Goal: Task Accomplishment & Management: Complete application form

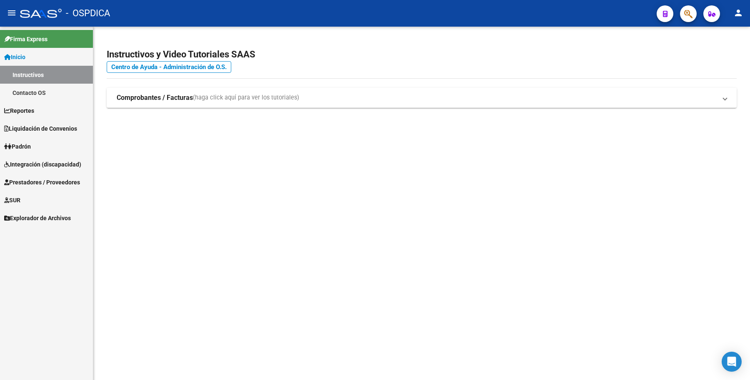
click at [44, 163] on span "Integración (discapacidad)" at bounding box center [42, 164] width 77 height 9
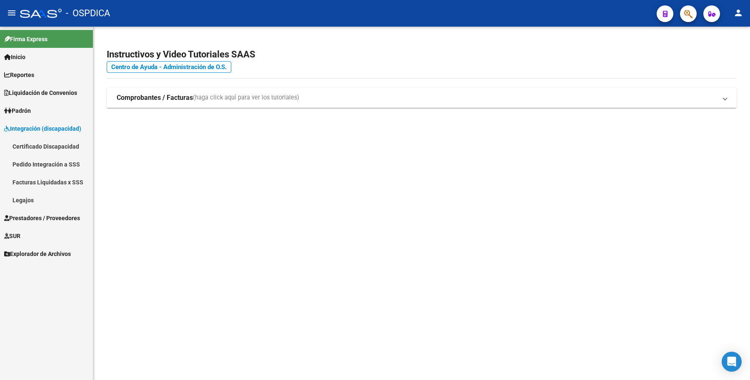
click at [40, 153] on link "Certificado Discapacidad" at bounding box center [46, 147] width 93 height 18
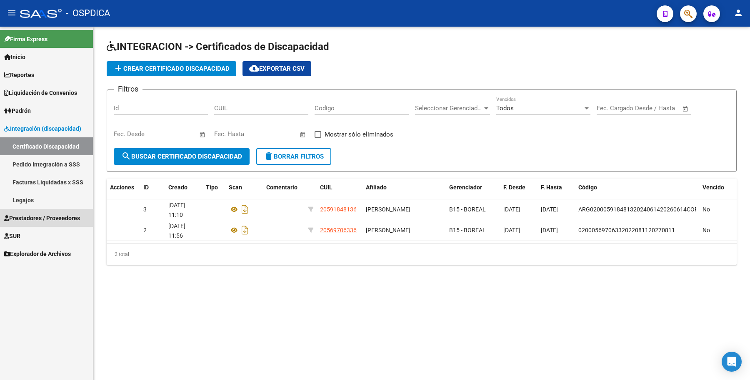
click at [32, 219] on span "Prestadores / Proveedores" at bounding box center [42, 218] width 76 height 9
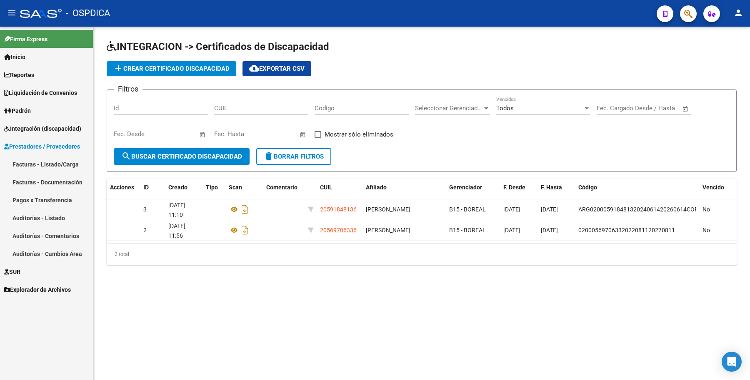
click at [45, 166] on link "Facturas - Listado/Carga" at bounding box center [46, 164] width 93 height 18
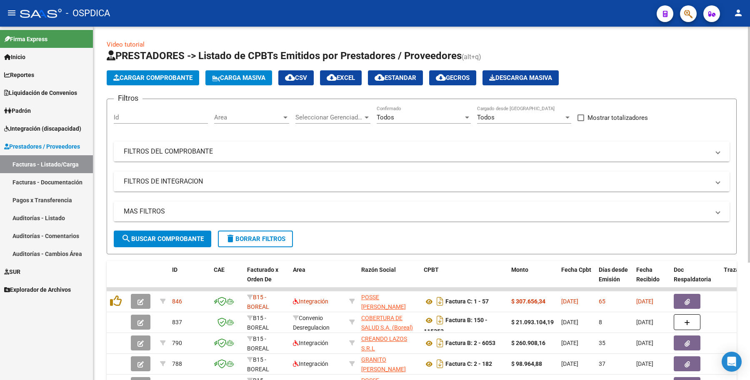
click at [386, 123] on div "Todos Confirmado" at bounding box center [424, 119] width 94 height 26
click at [388, 122] on div "Todos Confirmado" at bounding box center [424, 115] width 94 height 18
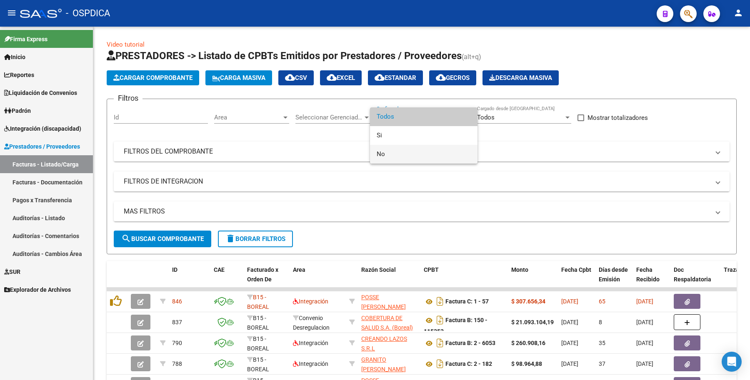
click at [392, 151] on span "No" at bounding box center [424, 154] width 94 height 19
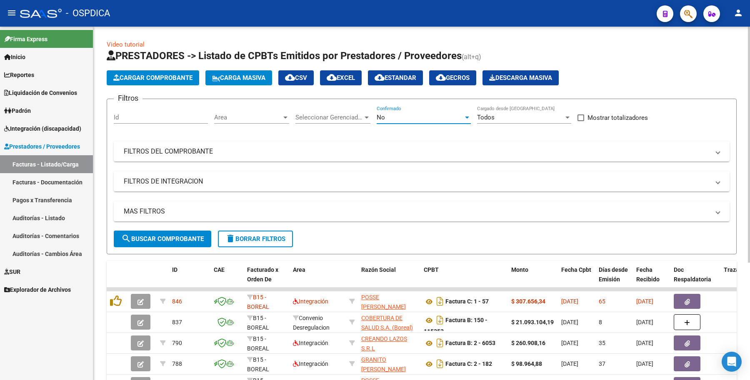
click at [165, 242] on span "search Buscar Comprobante" at bounding box center [162, 239] width 83 height 8
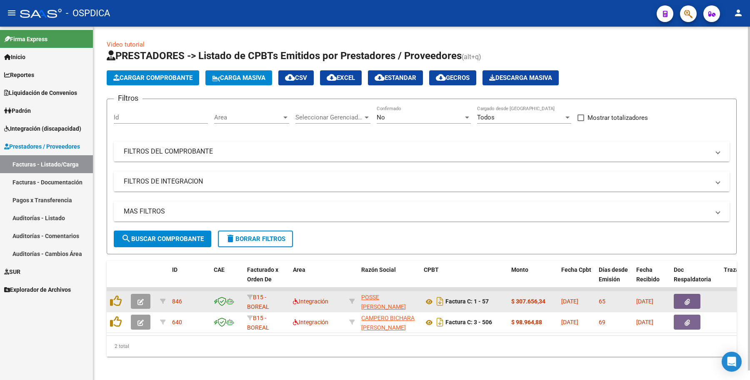
click at [139, 306] on button "button" at bounding box center [141, 301] width 20 height 15
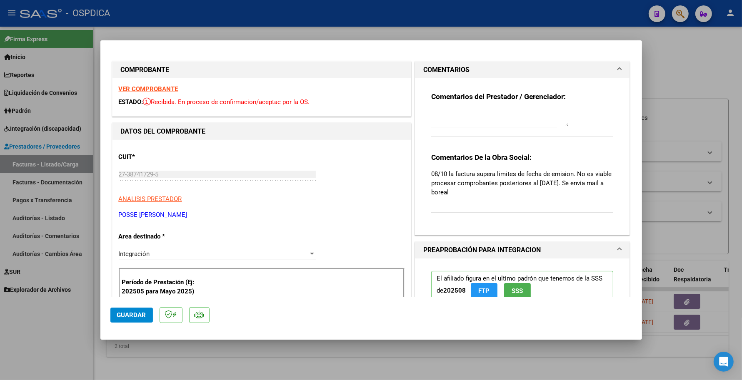
click at [683, 193] on div at bounding box center [371, 190] width 742 height 380
type input "$ 0,00"
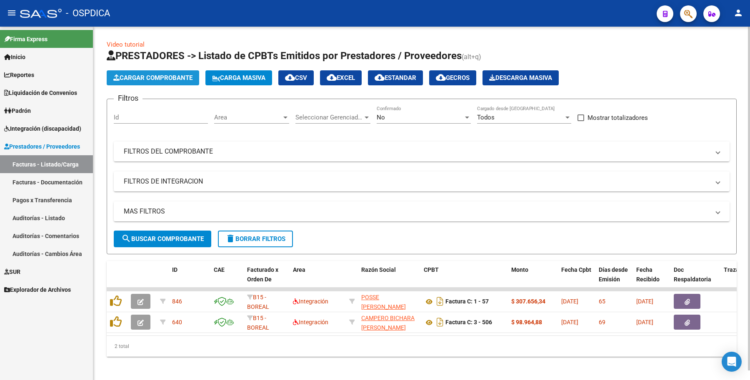
click at [155, 77] on span "Cargar Comprobante" at bounding box center [152, 78] width 79 height 8
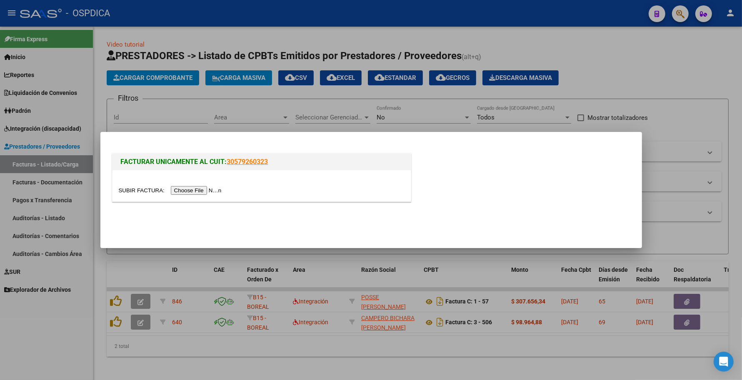
click at [201, 192] on input "file" at bounding box center [171, 190] width 105 height 9
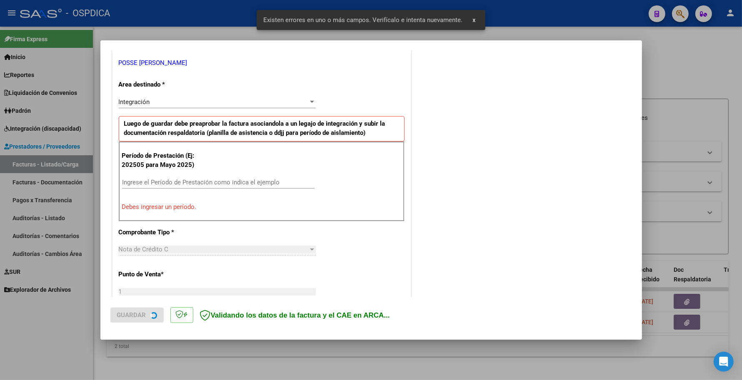
scroll to position [255, 0]
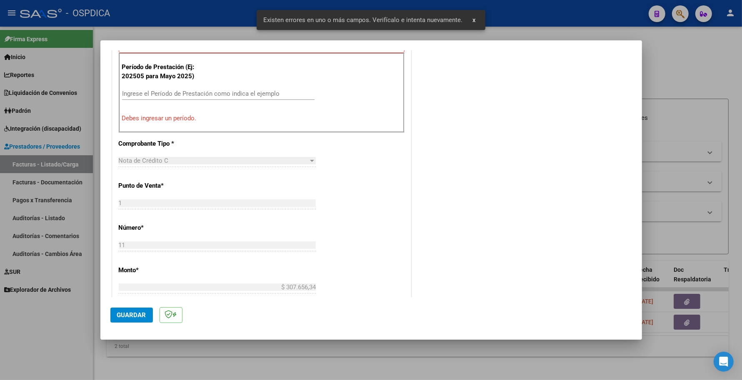
click at [186, 90] on div "Ingrese el Período de Prestación como indica el ejemplo" at bounding box center [218, 94] width 193 height 13
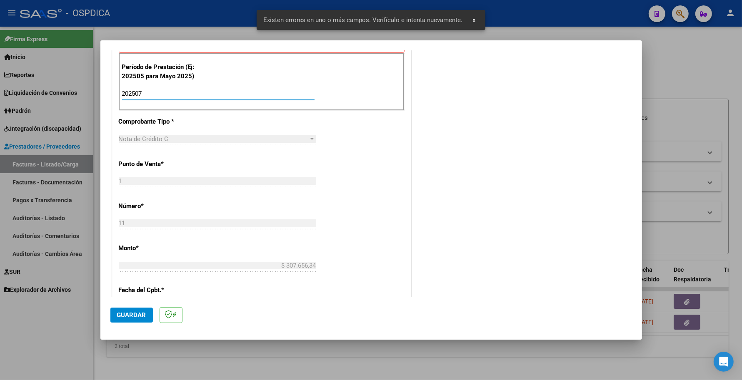
type input "202507"
click at [140, 312] on span "Guardar" at bounding box center [131, 316] width 29 height 8
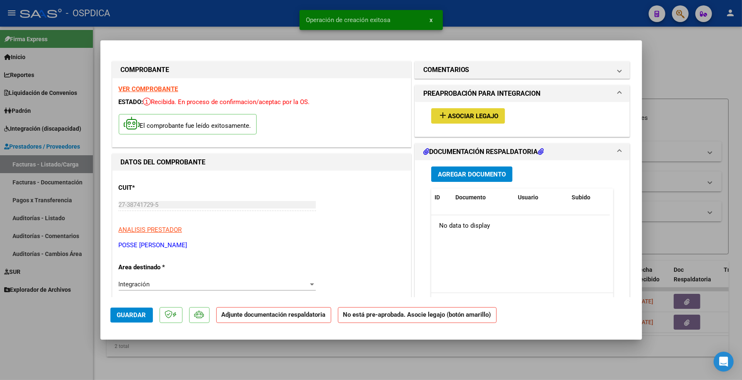
click at [431, 115] on button "add Asociar Legajo" at bounding box center [468, 115] width 74 height 15
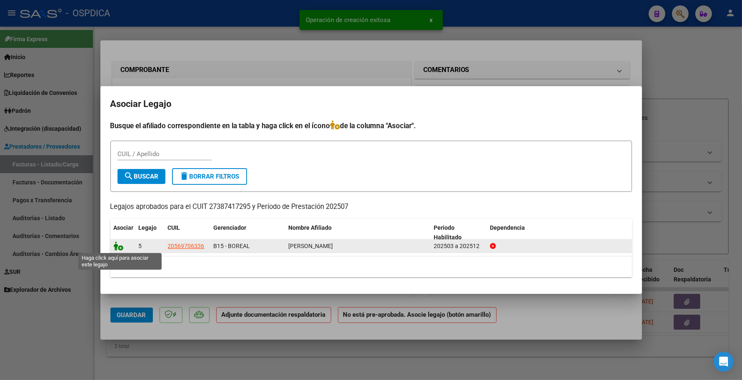
click at [122, 250] on icon at bounding box center [119, 246] width 10 height 9
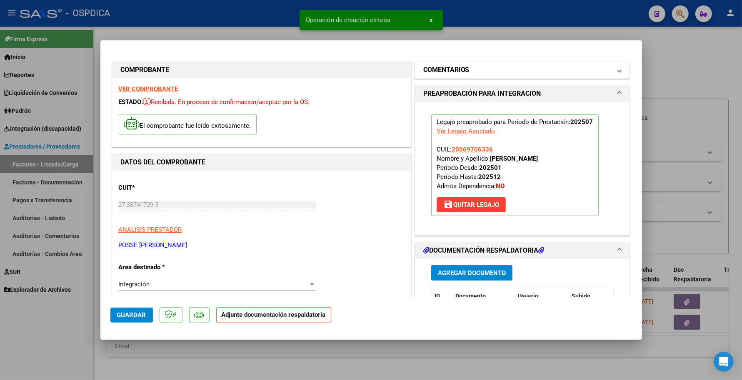
click at [451, 73] on h1 "COMENTARIOS" at bounding box center [446, 70] width 46 height 10
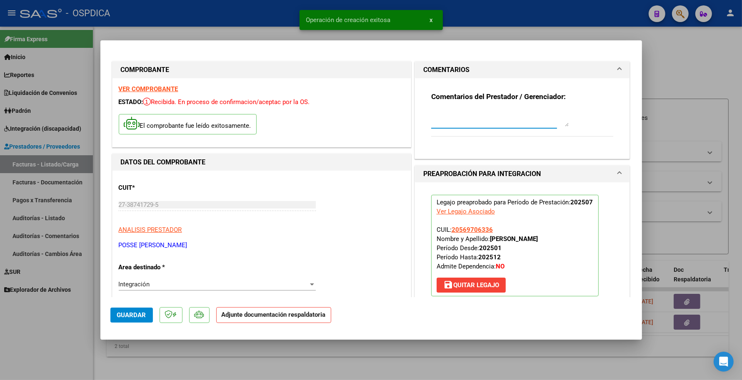
click at [453, 115] on textarea at bounding box center [500, 118] width 138 height 17
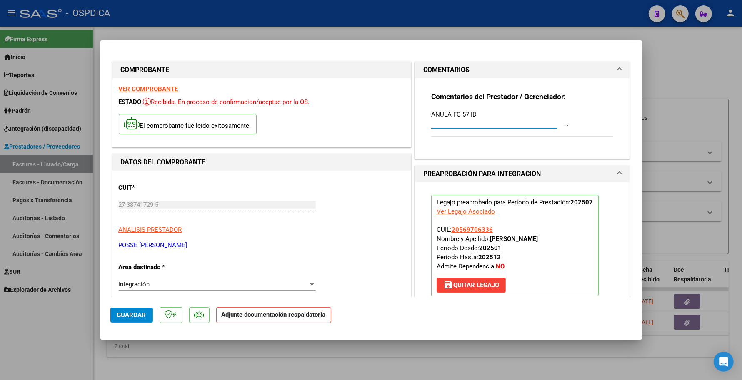
type textarea "ANULA FC 57 ID"
click at [146, 322] on button "Guardar" at bounding box center [131, 315] width 43 height 15
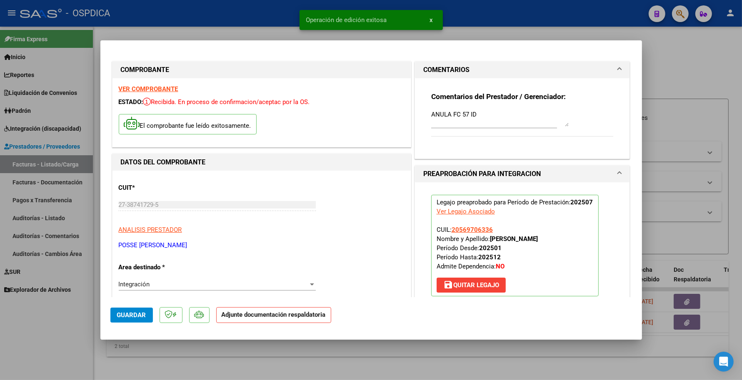
click at [163, 366] on div at bounding box center [371, 190] width 742 height 380
type input "$ 0,00"
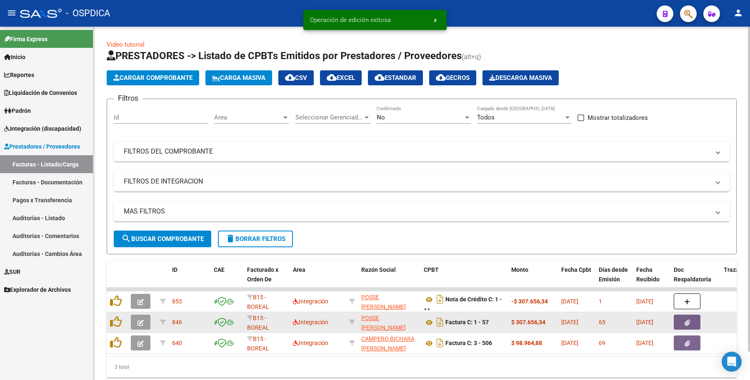
click at [177, 319] on span "846" at bounding box center [177, 322] width 10 height 7
click at [176, 322] on span "846" at bounding box center [177, 322] width 10 height 7
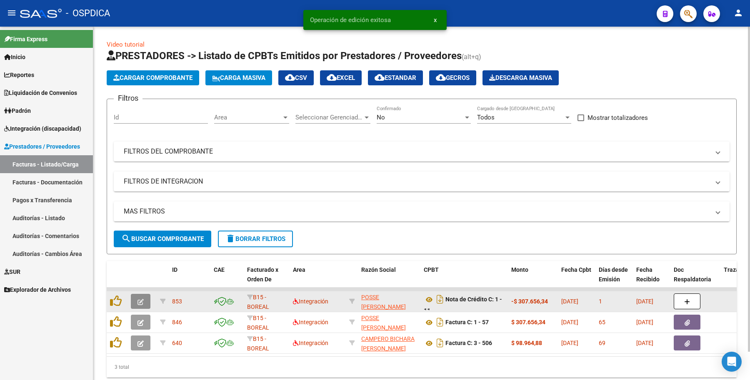
click at [140, 301] on icon "button" at bounding box center [141, 302] width 6 height 6
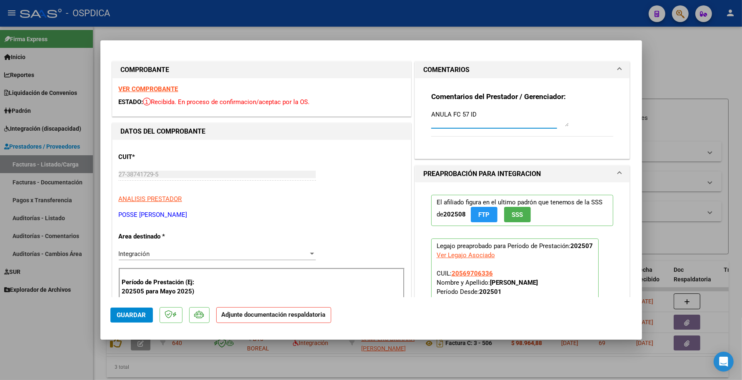
click at [485, 113] on textarea "ANULA FC 57 ID" at bounding box center [500, 118] width 138 height 17
paste textarea "846"
type textarea "ANULA FC 57 ID 846"
click at [125, 315] on span "Guardar" at bounding box center [131, 316] width 29 height 8
click at [73, 315] on div at bounding box center [371, 190] width 742 height 380
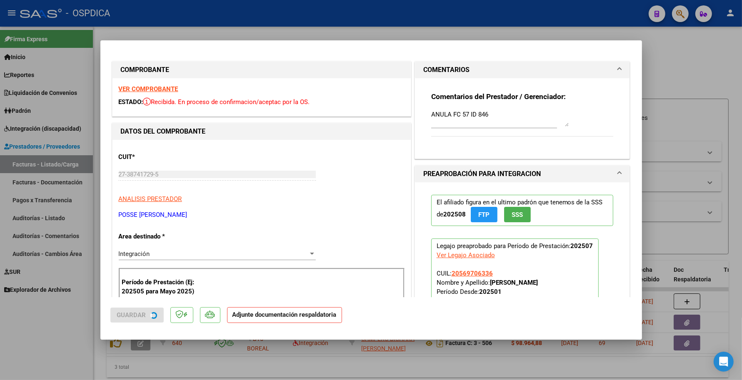
type input "$ 0,00"
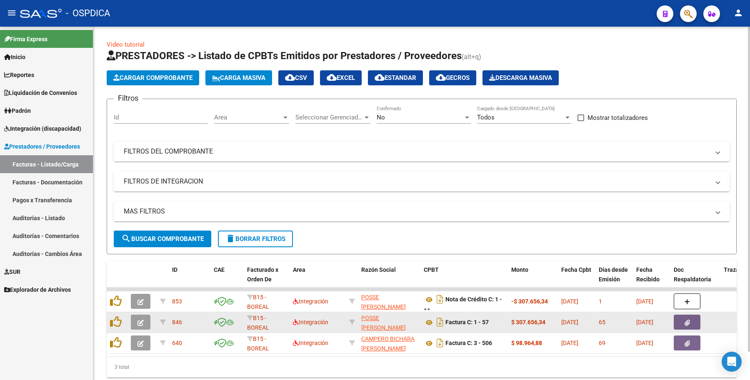
click at [140, 320] on icon "button" at bounding box center [141, 323] width 6 height 6
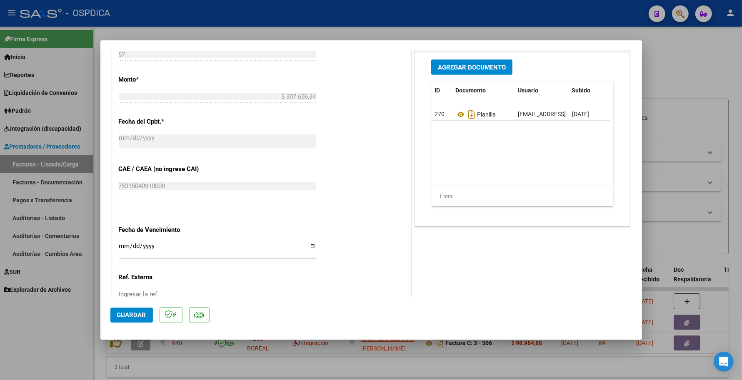
scroll to position [417, 0]
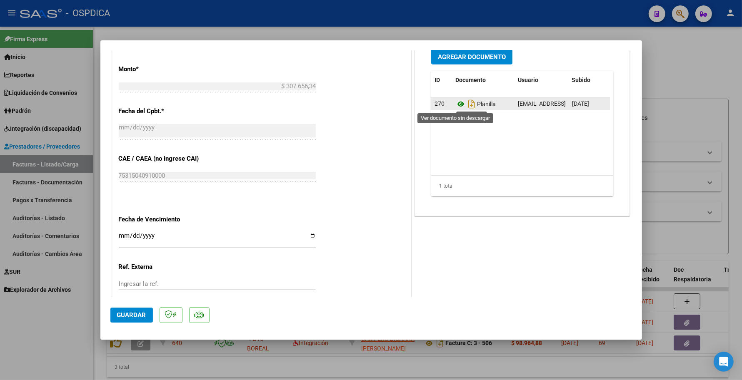
click at [457, 103] on icon at bounding box center [460, 104] width 11 height 10
click at [466, 101] on icon "Descargar documento" at bounding box center [471, 104] width 11 height 13
click at [712, 225] on div at bounding box center [371, 190] width 742 height 380
type input "$ 0,00"
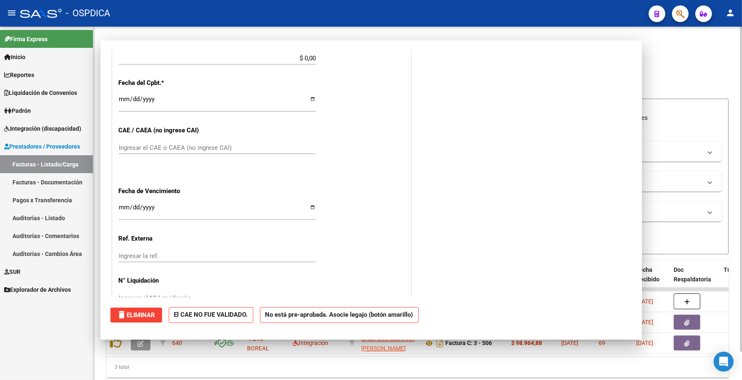
scroll to position [0, 0]
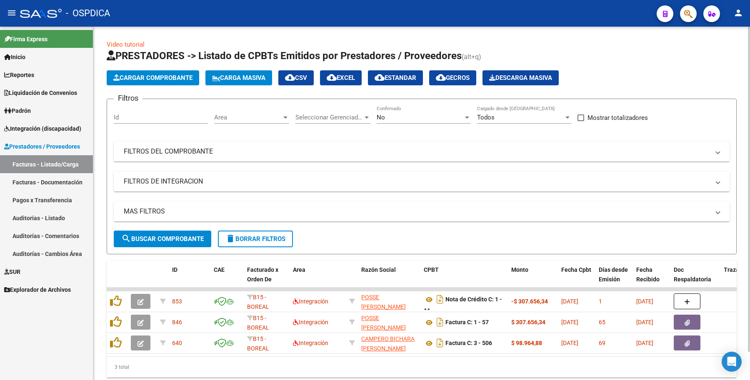
click at [173, 86] on app-list-header "PRESTADORES -> Listado de CPBTs Emitidos por Prestadores / Proveedores (alt+q) …" at bounding box center [422, 151] width 630 height 205
click at [174, 83] on button "Cargar Comprobante" at bounding box center [153, 77] width 93 height 15
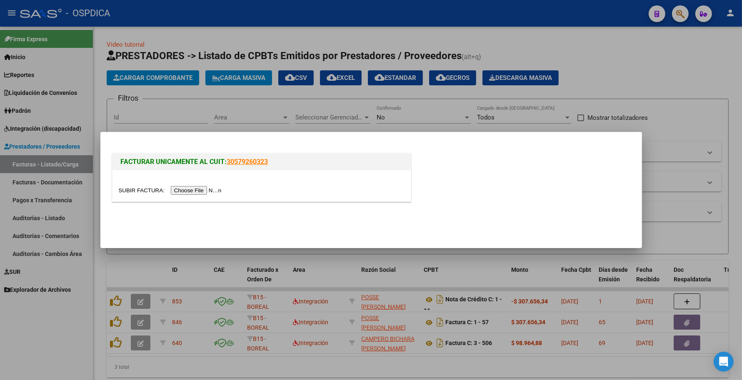
click at [218, 191] on input "file" at bounding box center [171, 190] width 105 height 9
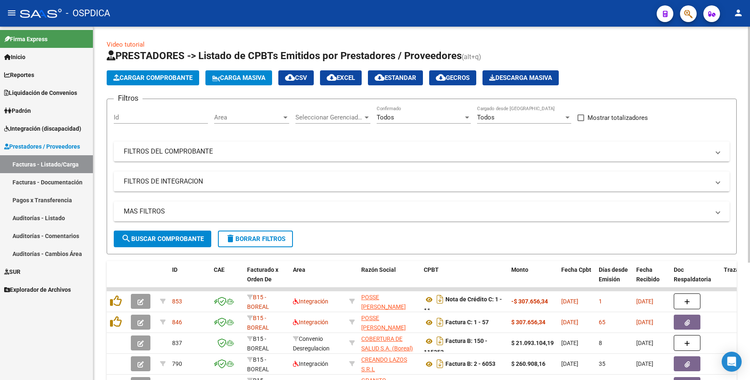
click at [146, 80] on span "Cargar Comprobante" at bounding box center [152, 78] width 79 height 8
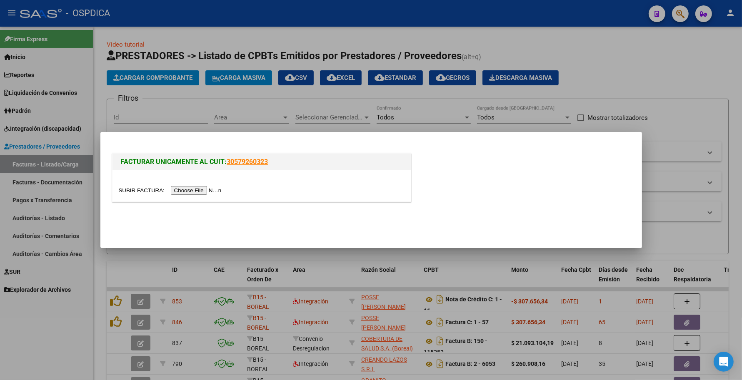
click at [201, 190] on input "file" at bounding box center [171, 190] width 105 height 9
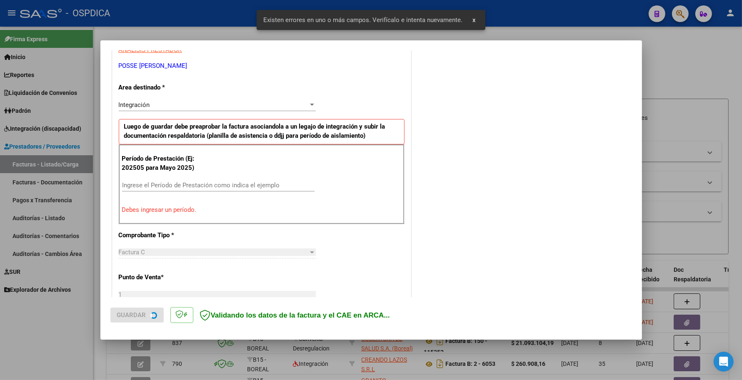
scroll to position [167, 0]
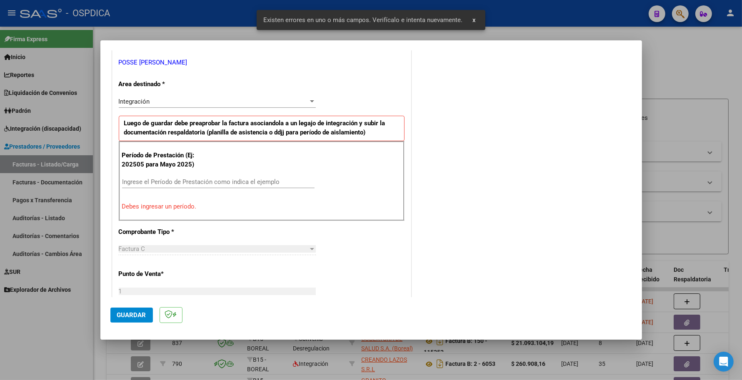
click at [179, 184] on input "Ingrese el Período de Prestación como indica el ejemplo" at bounding box center [218, 182] width 193 height 8
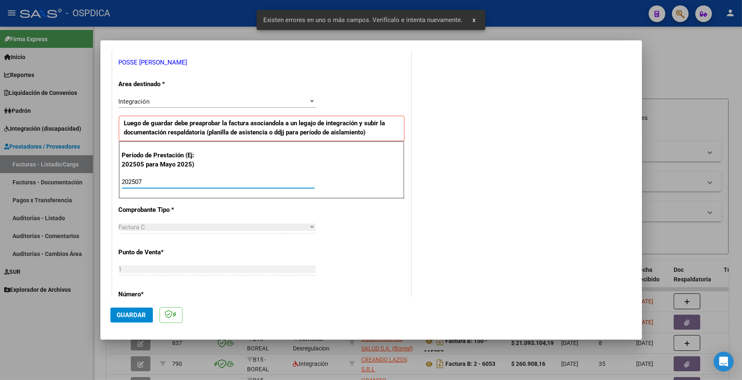
type input "202507"
click at [129, 316] on span "Guardar" at bounding box center [131, 316] width 29 height 8
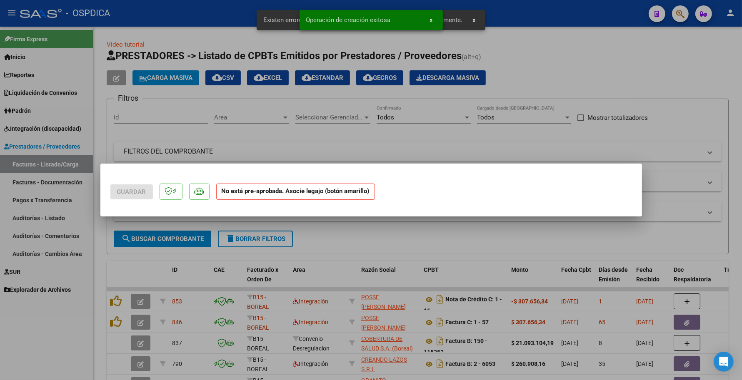
scroll to position [0, 0]
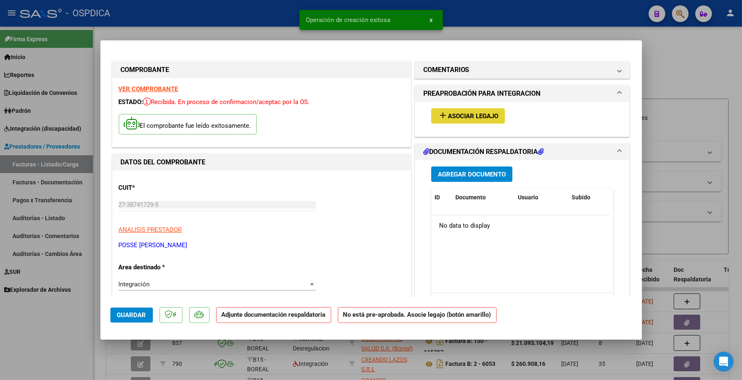
click at [436, 122] on button "add Asociar Legajo" at bounding box center [468, 115] width 74 height 15
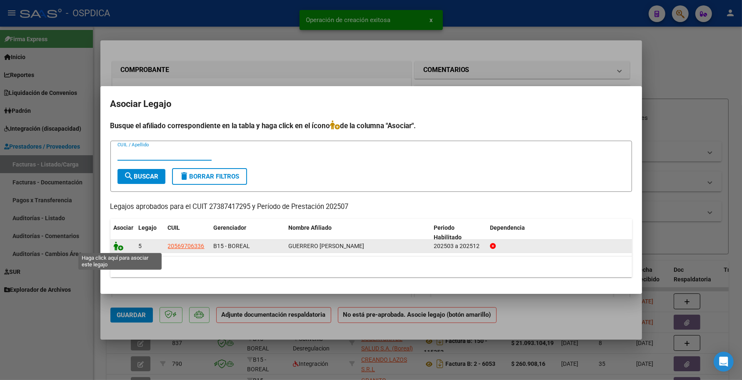
click at [118, 246] on icon at bounding box center [119, 246] width 10 height 9
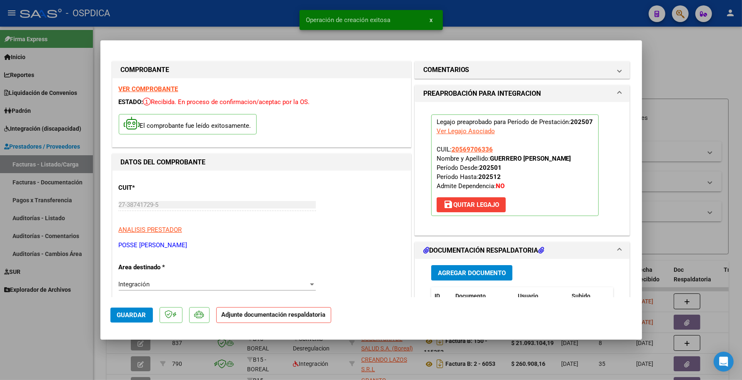
click at [468, 262] on div "Agregar Documento ID Documento Usuario Subido Acción No data to display 0 total…" at bounding box center [522, 342] width 195 height 166
click at [468, 267] on button "Agregar Documento" at bounding box center [471, 272] width 81 height 15
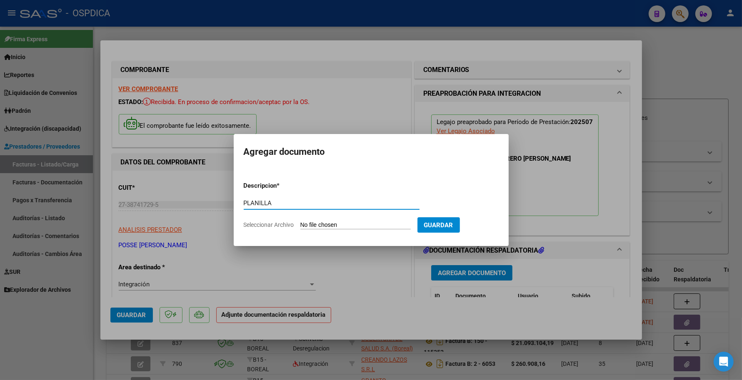
type input "PLANILLA"
click at [340, 222] on input "Seleccionar Archivo" at bounding box center [355, 226] width 110 height 8
type input "C:\fakepath\27387417295-FACTURA_C-1-57-ANEXO-PLANILLA .pdf"
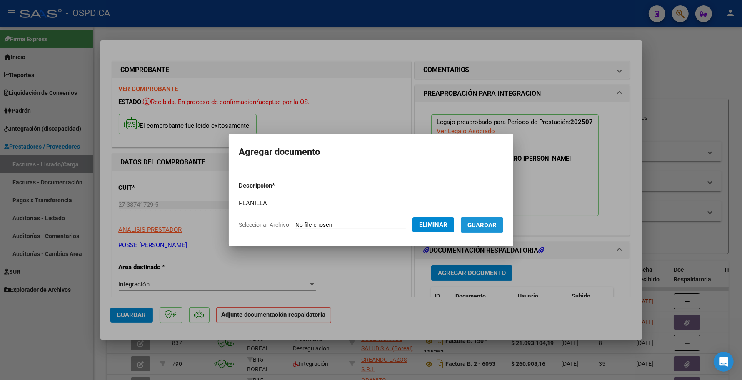
click at [502, 231] on button "Guardar" at bounding box center [482, 225] width 43 height 15
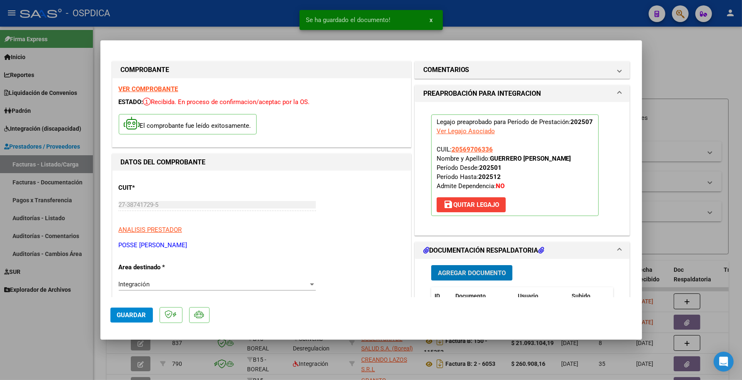
scroll to position [208, 0]
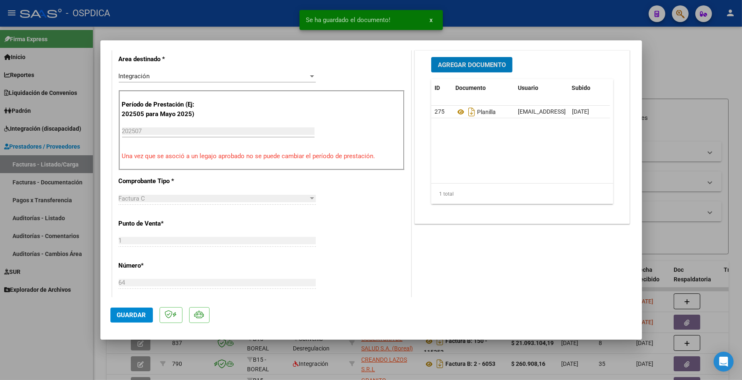
click at [142, 319] on span "Guardar" at bounding box center [131, 316] width 29 height 8
click at [655, 157] on div at bounding box center [371, 190] width 742 height 380
type input "$ 0,00"
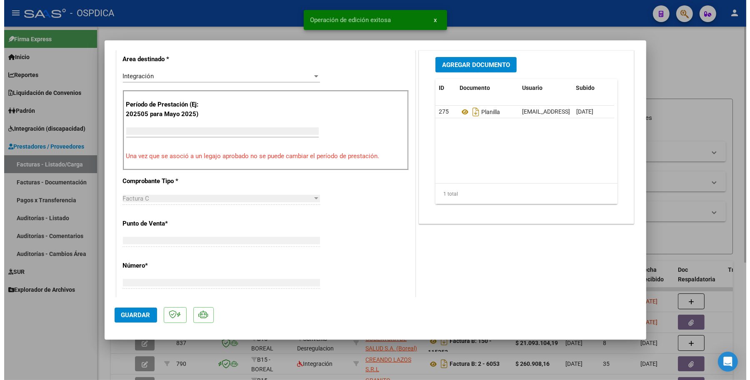
scroll to position [0, 0]
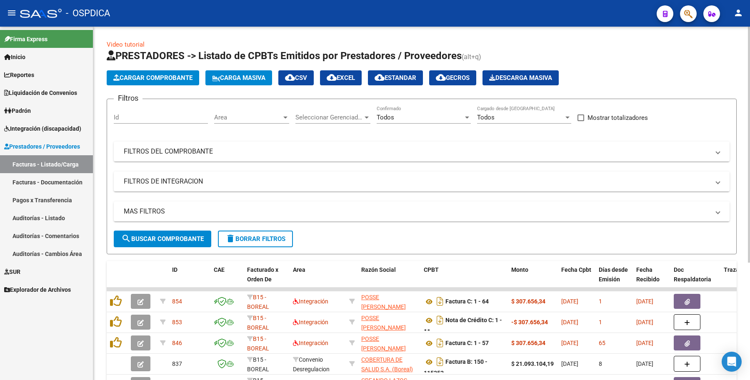
click at [423, 114] on div "Todos" at bounding box center [420, 118] width 87 height 8
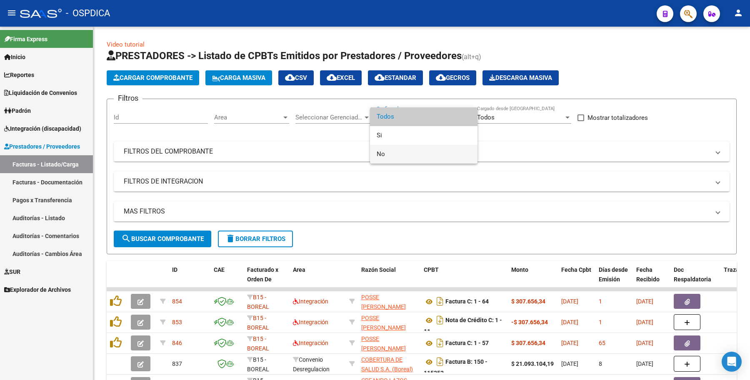
click at [407, 150] on span "No" at bounding box center [424, 154] width 94 height 19
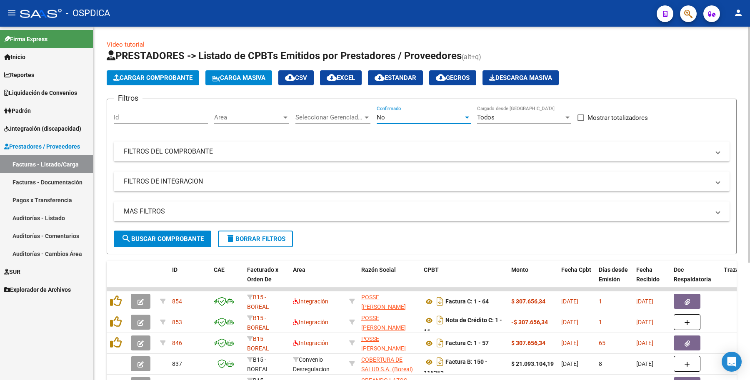
click at [207, 234] on button "search Buscar Comprobante" at bounding box center [163, 239] width 98 height 17
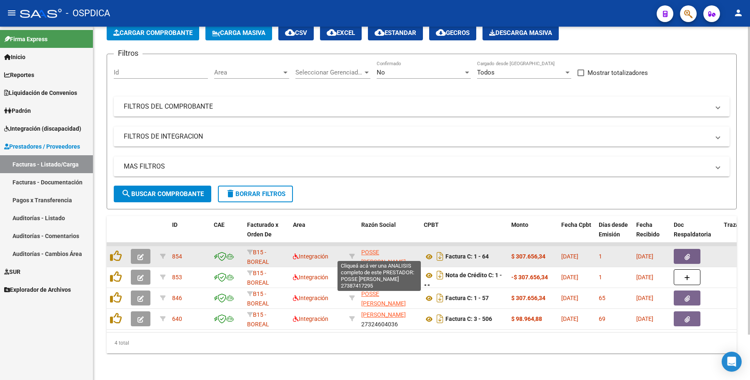
drag, startPoint x: 404, startPoint y: 255, endPoint x: 361, endPoint y: 244, distance: 44.4
click at [361, 248] on app-link-go-to "POSSE [PERSON_NAME]" at bounding box center [389, 257] width 56 height 19
copy span "POSSE [PERSON_NAME]"
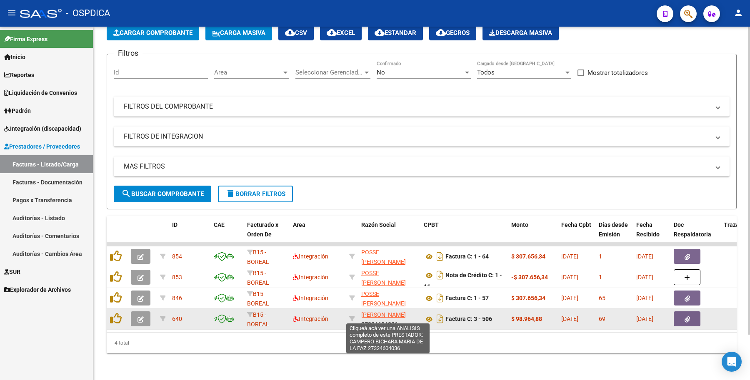
drag, startPoint x: 415, startPoint y: 315, endPoint x: 361, endPoint y: 303, distance: 55.4
click at [361, 310] on app-link-go-to "[PERSON_NAME]" at bounding box center [383, 315] width 45 height 10
copy span "[PERSON_NAME]"
click at [149, 312] on button "button" at bounding box center [141, 319] width 20 height 15
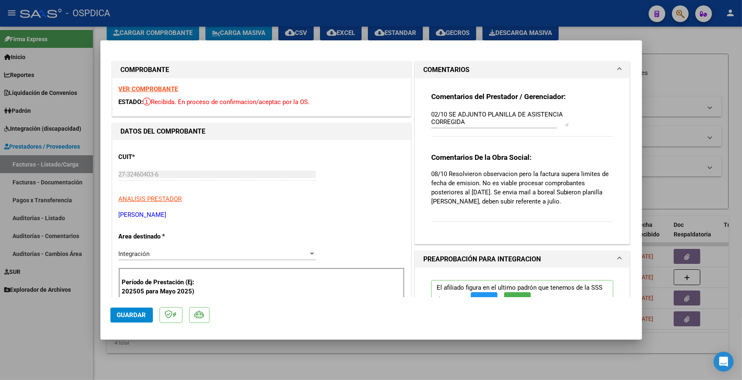
click at [662, 127] on div at bounding box center [371, 190] width 742 height 380
type input "$ 0,00"
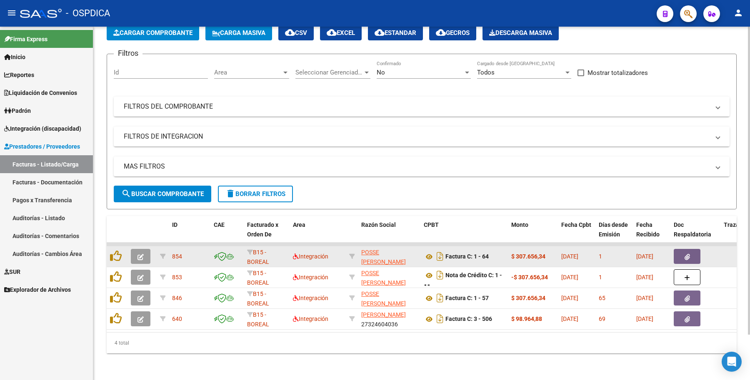
click at [181, 253] on span "854" at bounding box center [177, 256] width 10 height 7
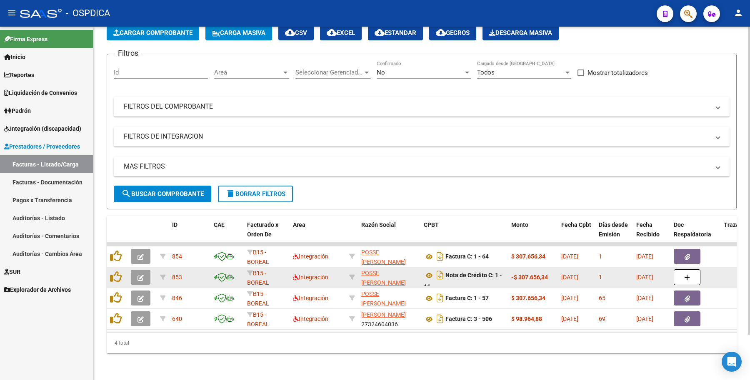
click at [174, 274] on span "853" at bounding box center [177, 277] width 10 height 7
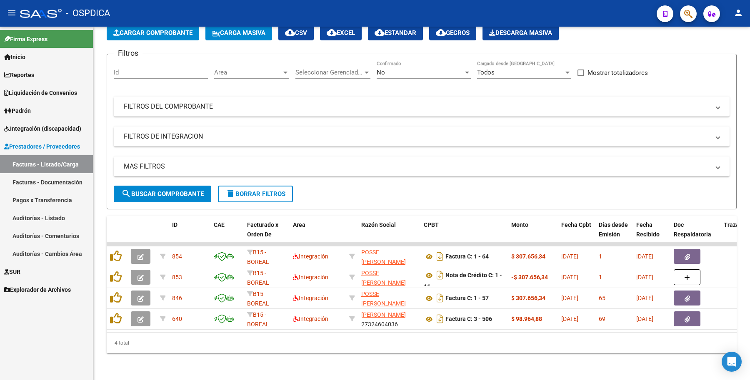
copy span "853"
click at [353, 188] on form "Filtros Id Area Area Seleccionar Gerenciador Seleccionar Gerenciador No Confirm…" at bounding box center [422, 132] width 630 height 156
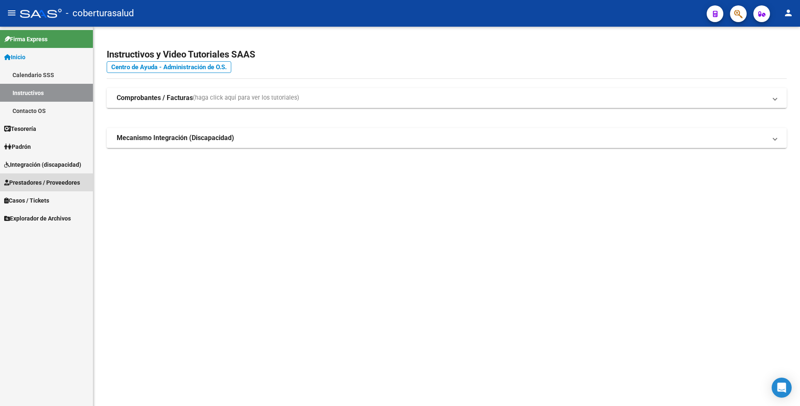
click at [47, 185] on span "Prestadores / Proveedores" at bounding box center [42, 182] width 76 height 9
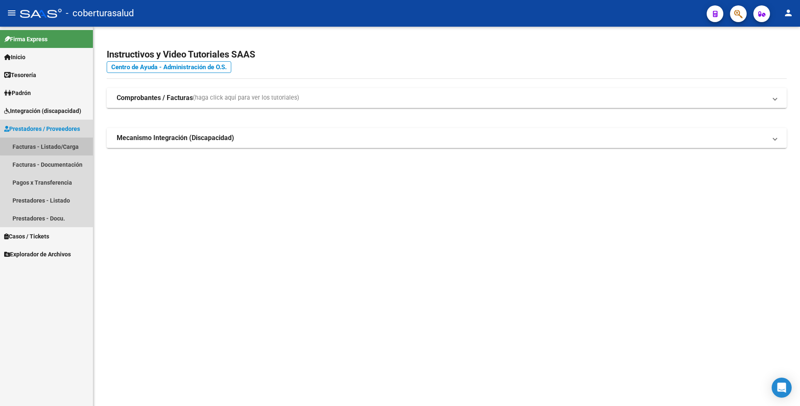
click at [60, 145] on link "Facturas - Listado/Carga" at bounding box center [46, 147] width 93 height 18
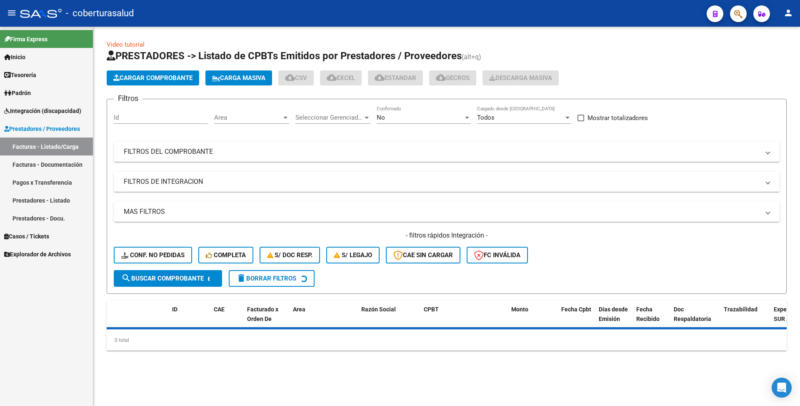
click at [146, 75] on span "Cargar Comprobante" at bounding box center [152, 78] width 79 height 8
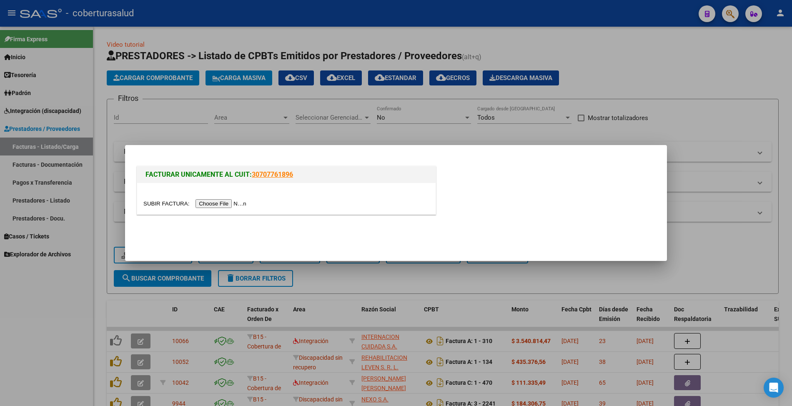
click at [226, 198] on div at bounding box center [286, 198] width 298 height 31
click at [226, 199] on div at bounding box center [286, 204] width 286 height 10
click at [228, 201] on input "file" at bounding box center [195, 203] width 105 height 9
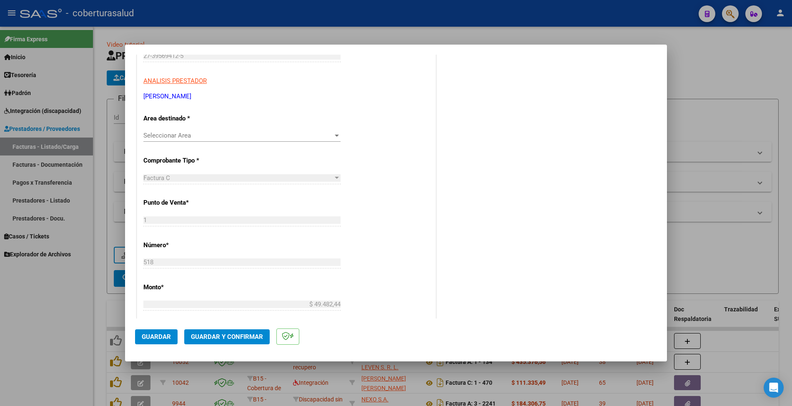
scroll to position [111, 0]
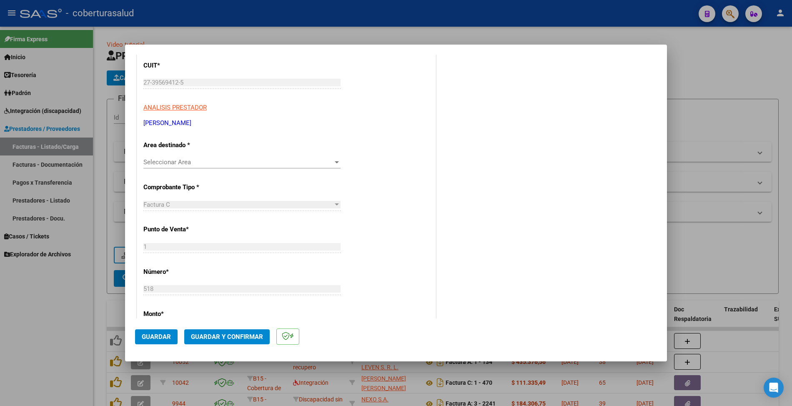
click at [265, 158] on div "Seleccionar Area Seleccionar Area" at bounding box center [241, 162] width 197 height 13
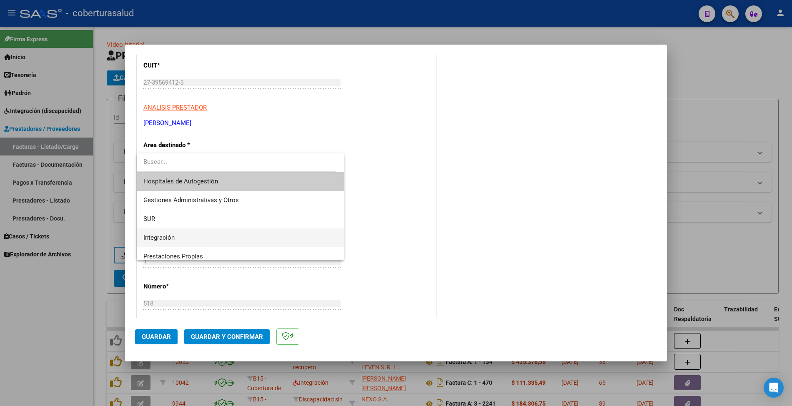
click at [189, 232] on span "Integración" at bounding box center [240, 237] width 194 height 19
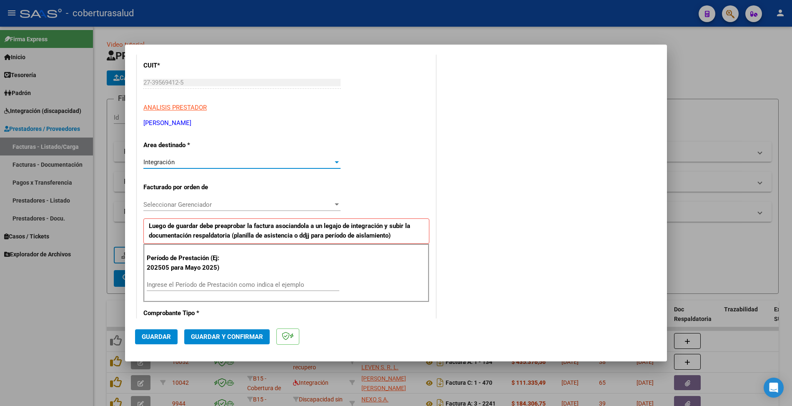
click at [193, 207] on span "Seleccionar Gerenciador" at bounding box center [238, 205] width 190 height 8
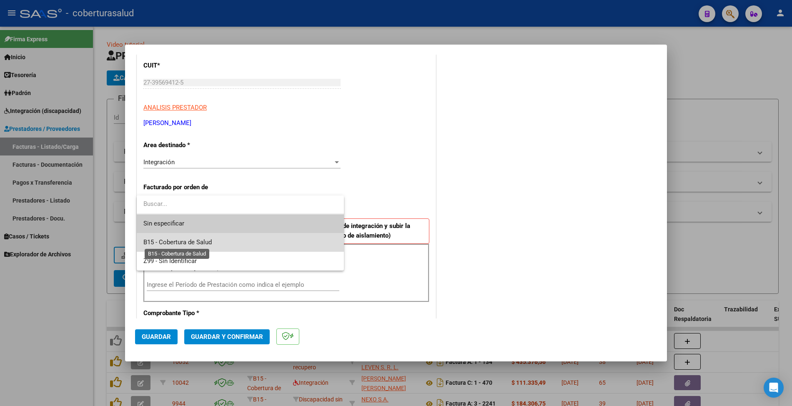
click at [202, 238] on span "B15 - Cobertura de Salud" at bounding box center [177, 242] width 68 height 8
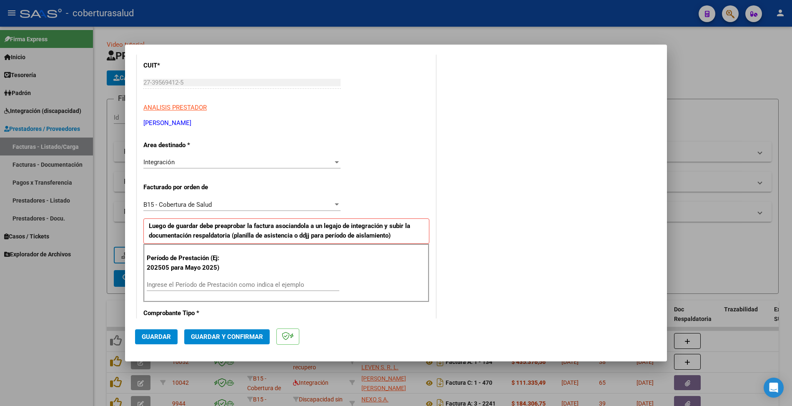
click at [204, 280] on div "Ingrese el Período de Prestación como indica el ejemplo" at bounding box center [243, 284] width 193 height 13
click at [200, 294] on div "Ingrese el Período de Prestación como indica el ejemplo" at bounding box center [243, 288] width 193 height 20
click at [195, 282] on input "Ingrese el Período de Prestación como indica el ejemplo" at bounding box center [243, 285] width 193 height 8
type input "202507"
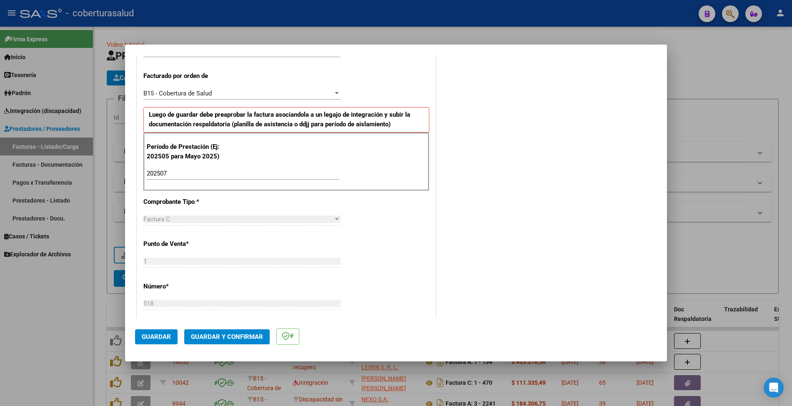
scroll to position [278, 0]
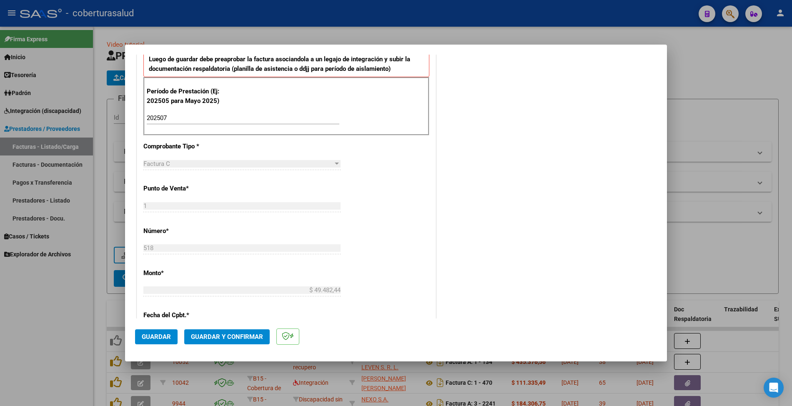
click at [157, 338] on span "Guardar" at bounding box center [156, 337] width 29 height 8
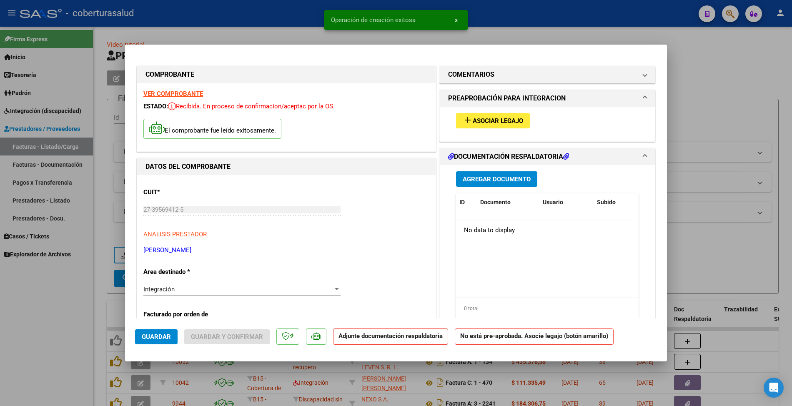
click at [499, 130] on div "add Asociar Legajo" at bounding box center [547, 121] width 195 height 28
click at [500, 122] on span "Asociar Legajo" at bounding box center [498, 121] width 50 height 8
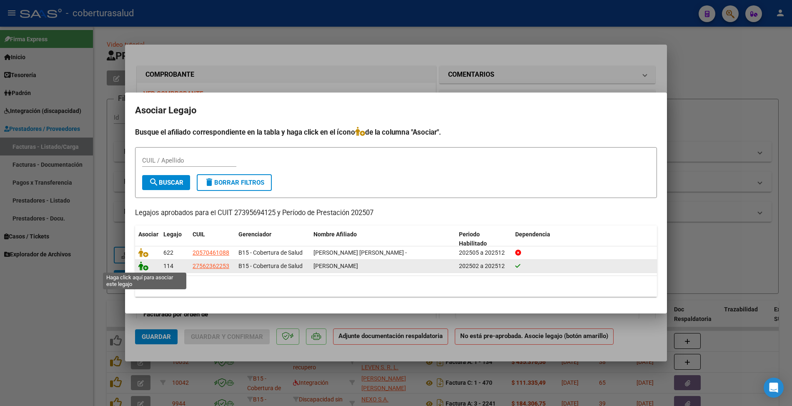
click at [144, 267] on icon at bounding box center [143, 265] width 10 height 9
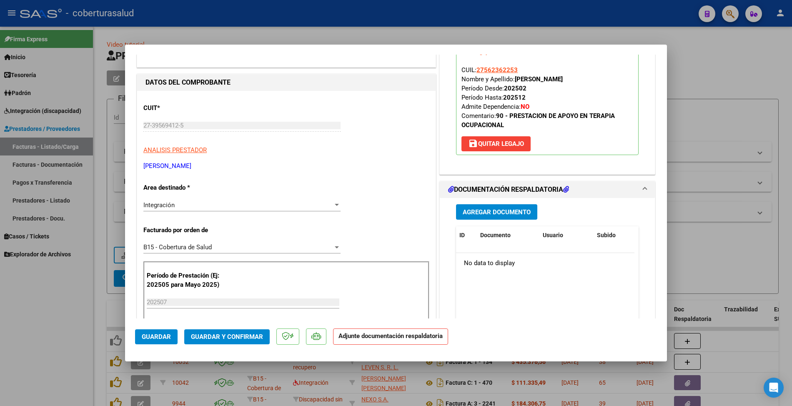
scroll to position [111, 0]
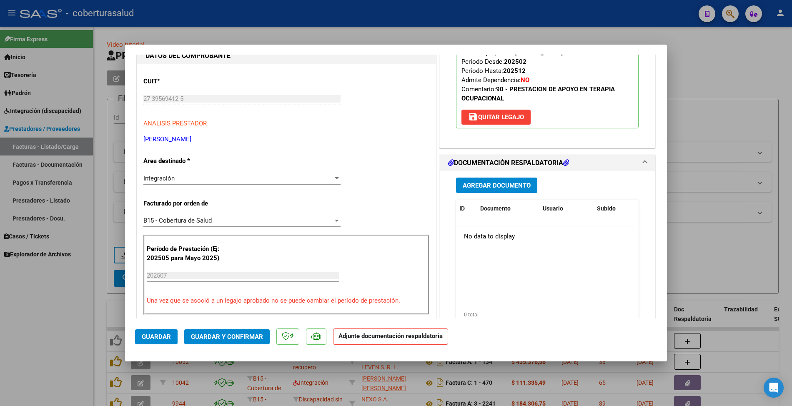
click at [473, 182] on span "Agregar Documento" at bounding box center [497, 186] width 68 height 8
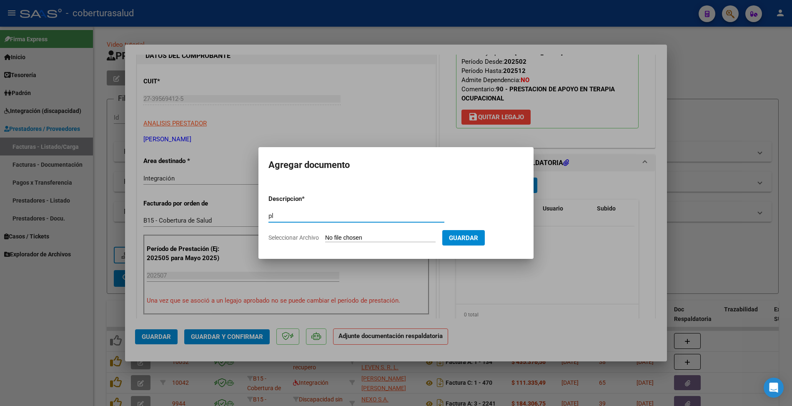
type input "p"
type input "PLANILLA"
click at [378, 243] on form "Descripcion * PLANILLA Escriba aquí una descripcion Seleccionar Archivo Guardar" at bounding box center [395, 218] width 255 height 61
click at [380, 238] on input "Seleccionar Archivo" at bounding box center [380, 238] width 110 height 8
type input "C:\fakepath\169718-2-Planilla_de_Asistencia.pdf"
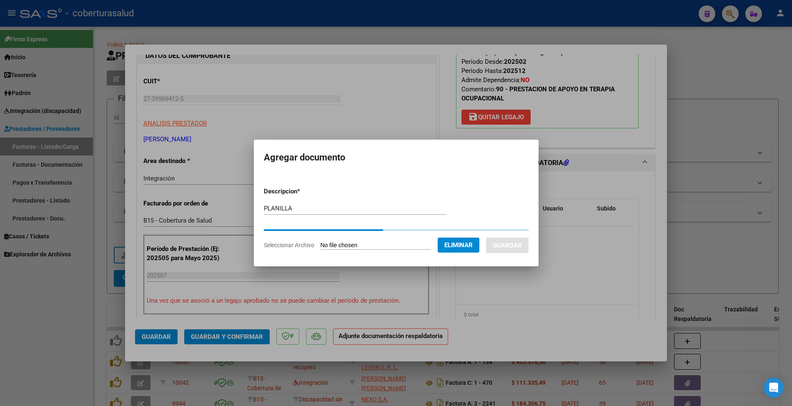
click at [504, 242] on span "Guardar" at bounding box center [507, 246] width 29 height 8
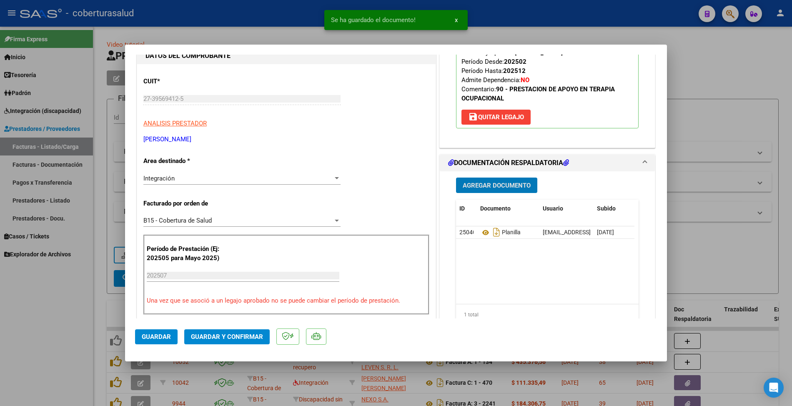
click at [236, 344] on button "Guardar y Confirmar" at bounding box center [226, 336] width 85 height 15
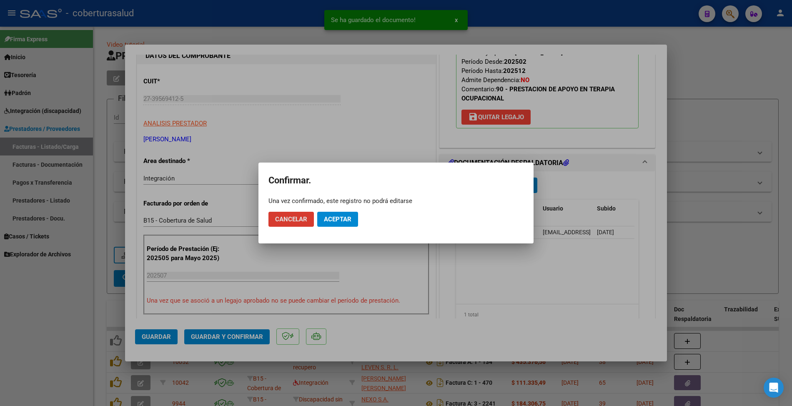
click at [339, 218] on span "Aceptar" at bounding box center [338, 219] width 28 height 8
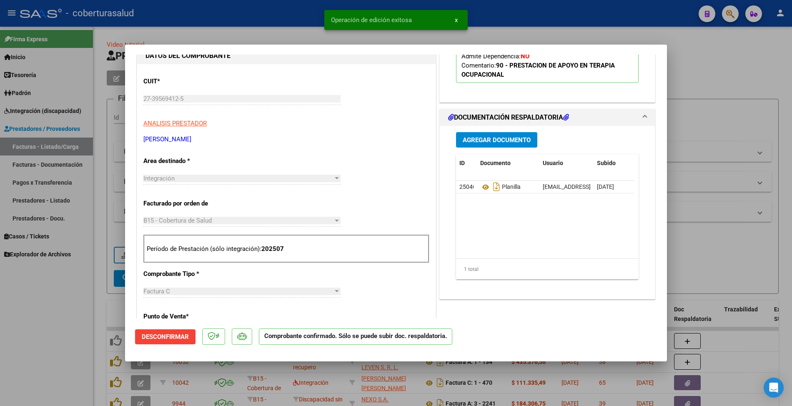
click at [104, 312] on div at bounding box center [396, 203] width 792 height 406
type input "$ 0,00"
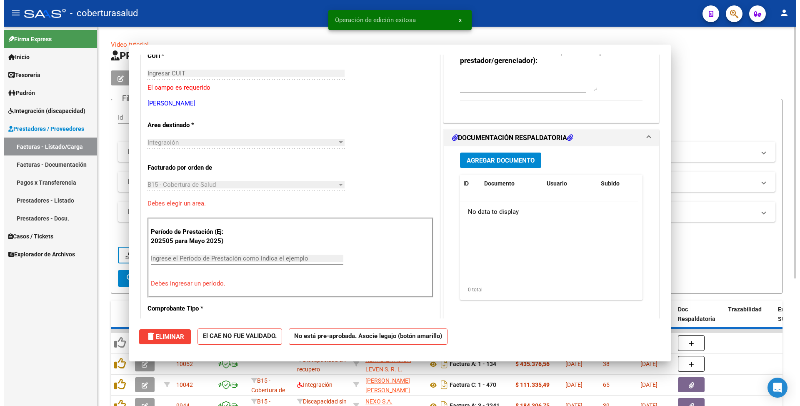
scroll to position [85, 0]
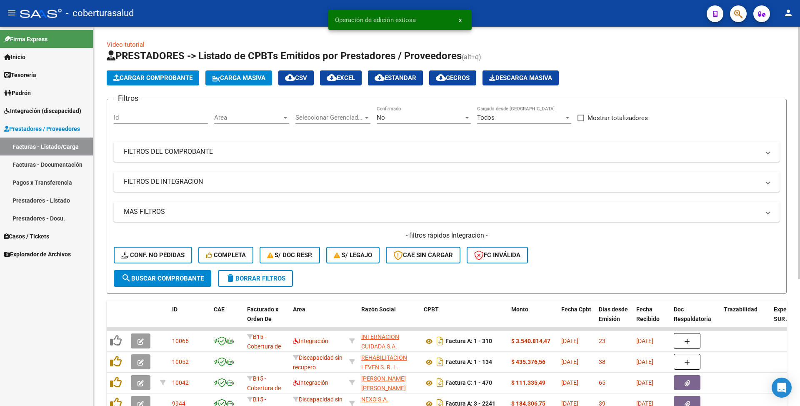
click at [390, 119] on div "No" at bounding box center [420, 118] width 87 height 8
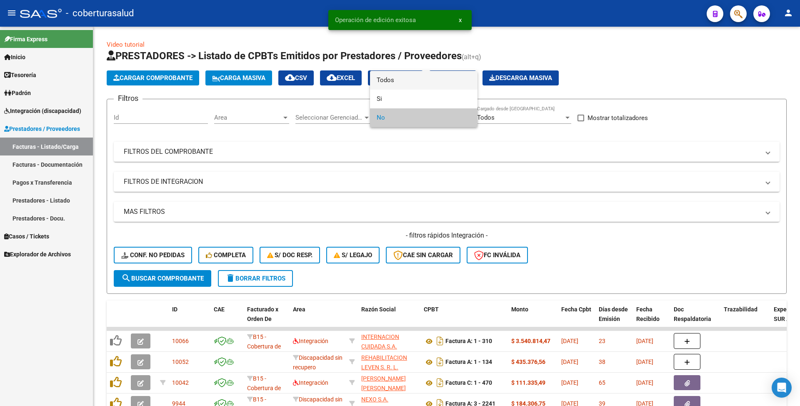
click at [402, 83] on span "Todos" at bounding box center [424, 80] width 94 height 19
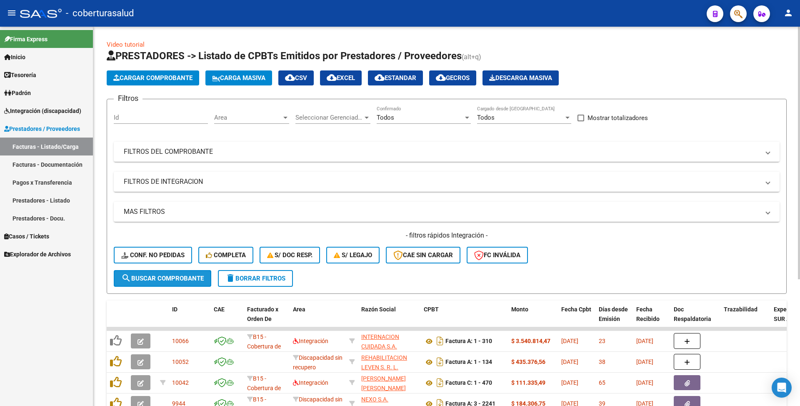
click at [203, 272] on button "search Buscar Comprobante" at bounding box center [163, 278] width 98 height 17
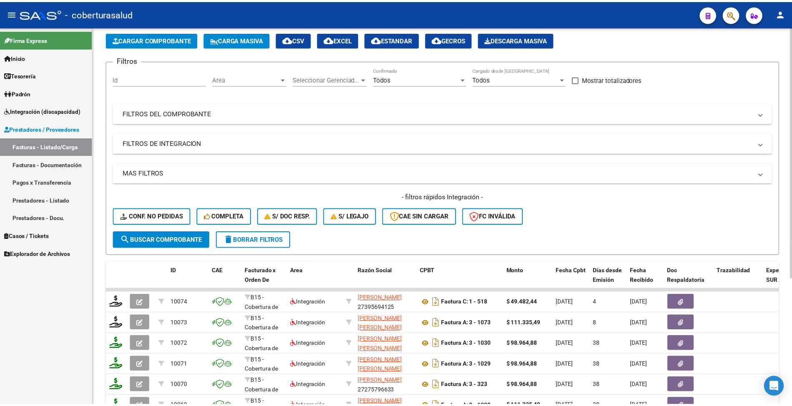
scroll to position [55, 0]
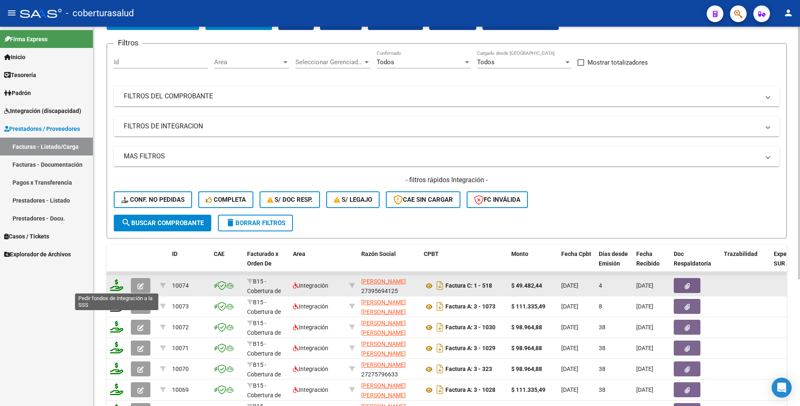
click at [119, 287] on icon at bounding box center [116, 285] width 13 height 12
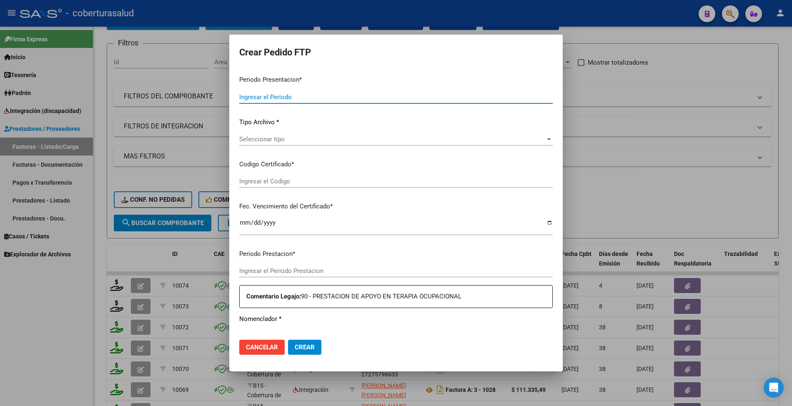
type input "202509"
type input "202507"
type input "$ 49.482,44"
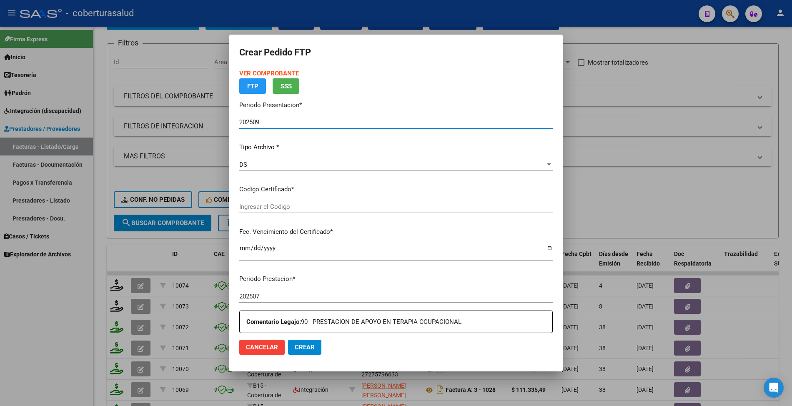
type input "ARG01000562362252024042220290422JUJ135"
type input "2029-04-22"
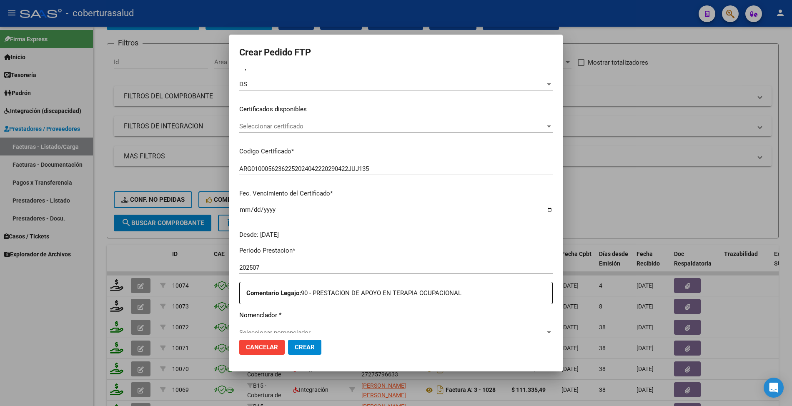
scroll to position [244, 0]
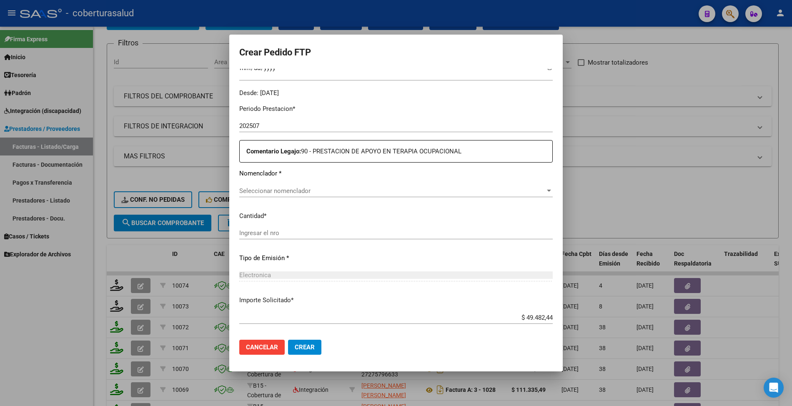
click at [273, 184] on div "Periodo Prestacion * 202507 Ingresar el Periodo Prestacion Comentario Legajo: 9…" at bounding box center [395, 236] width 313 height 276
click at [279, 193] on span "Seleccionar nomenclador" at bounding box center [392, 191] width 306 height 8
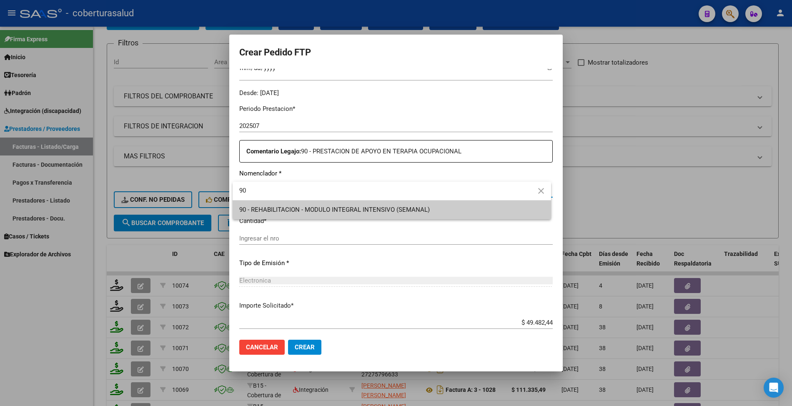
type input "90"
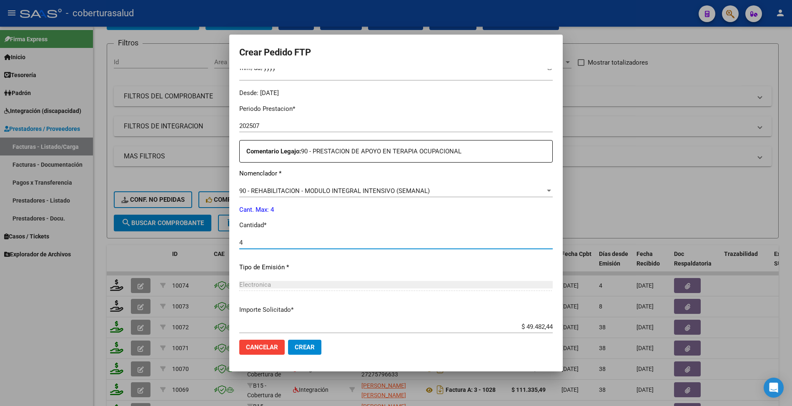
scroll to position [294, 0]
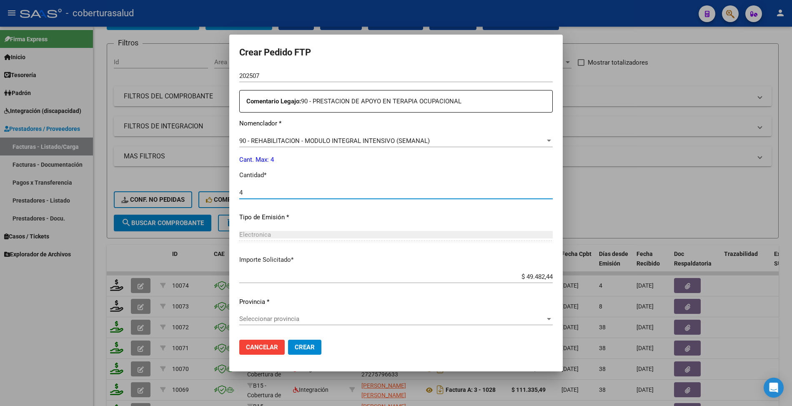
type input "4"
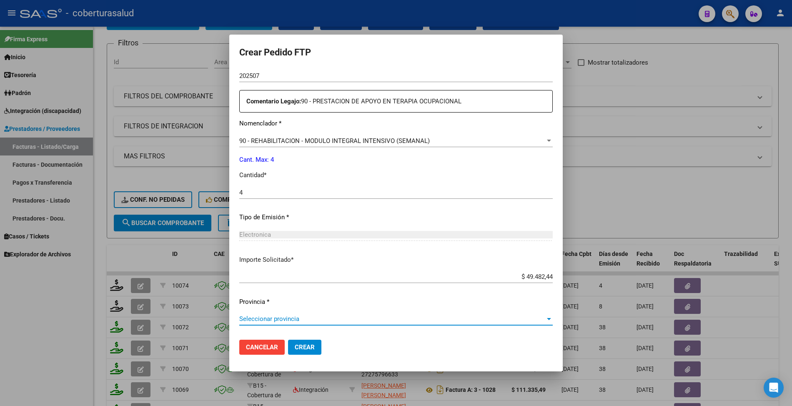
click at [272, 317] on span "Seleccionar provincia" at bounding box center [392, 319] width 306 height 8
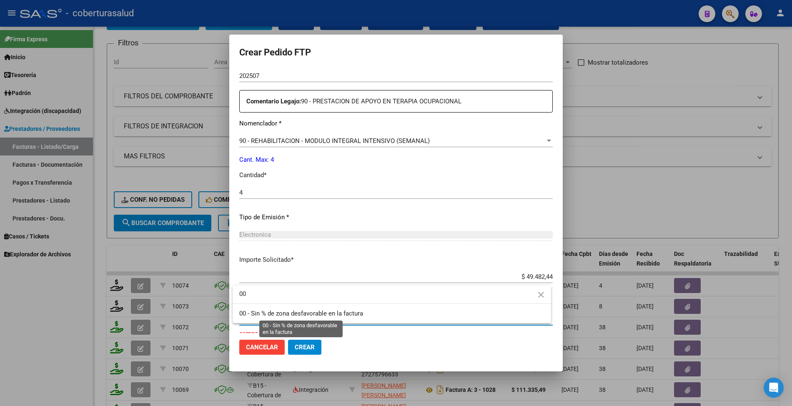
type input "00"
click at [272, 317] on span "00 - Sin % de zona desfavorable en la factura" at bounding box center [301, 314] width 124 height 8
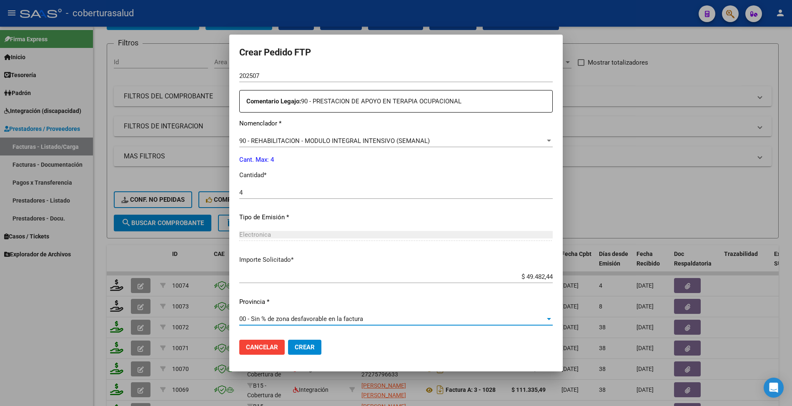
click at [299, 345] on span "Crear" at bounding box center [305, 347] width 20 height 8
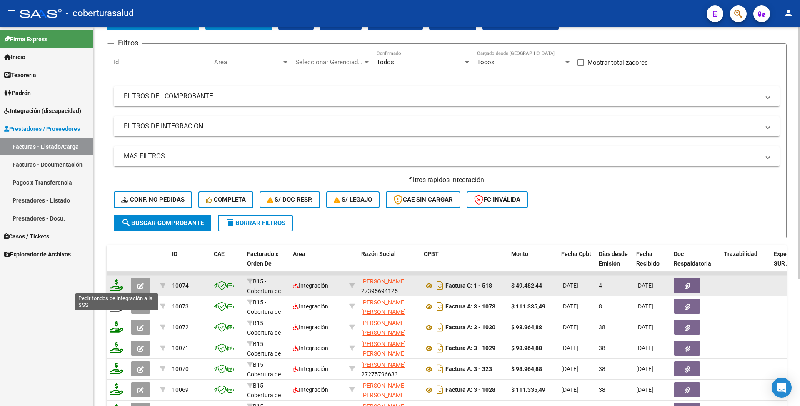
click at [117, 285] on icon at bounding box center [116, 285] width 13 height 12
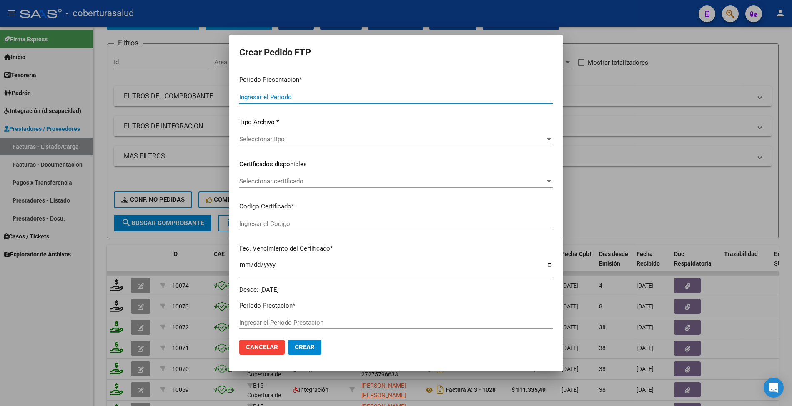
type input "202509"
type input "202507"
type input "$ 49.482,44"
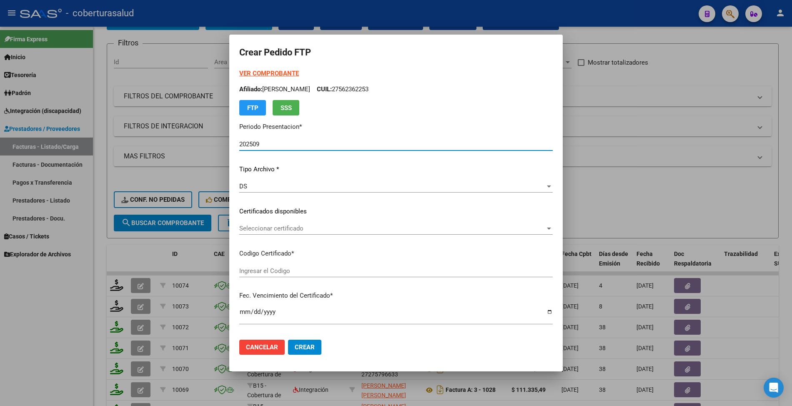
type input "ARG01000562362252024042220290422JUJ135"
type input "2029-04-22"
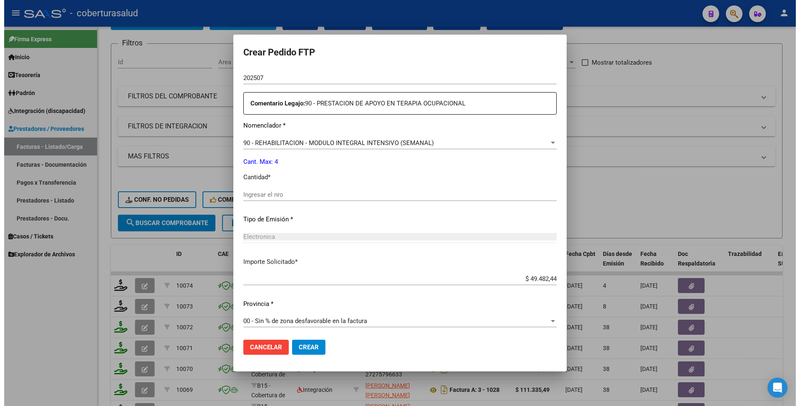
scroll to position [294, 0]
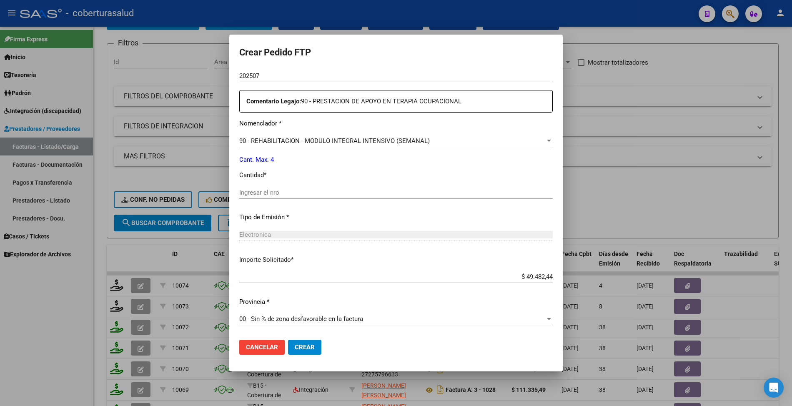
click at [290, 194] on input "Ingresar el nro" at bounding box center [395, 193] width 313 height 8
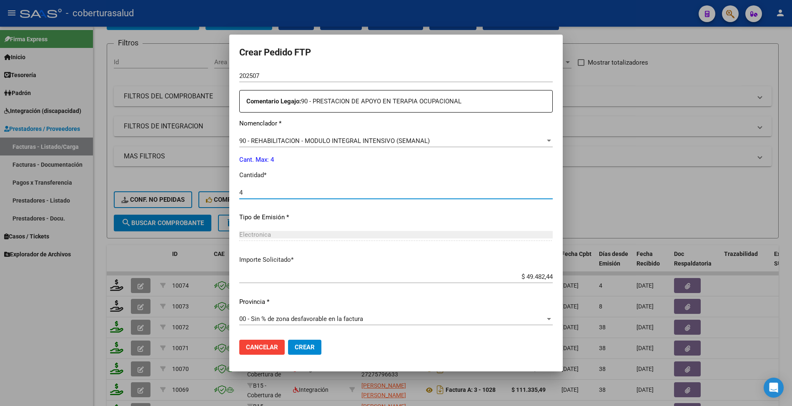
type input "4"
click at [307, 356] on mat-dialog-actions "Cancelar Crear" at bounding box center [395, 347] width 313 height 28
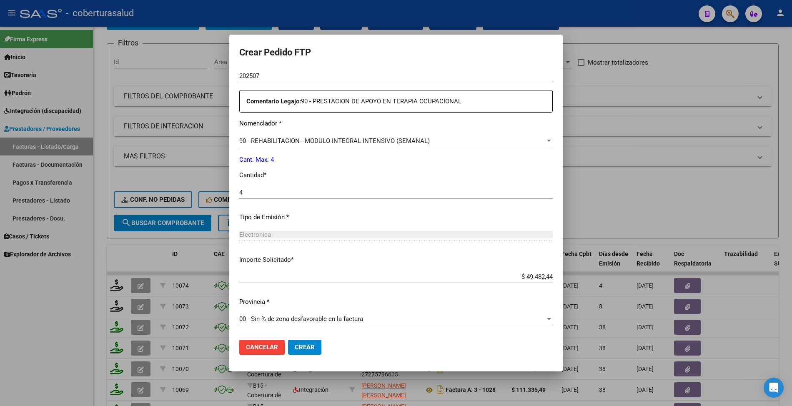
click at [308, 349] on span "Crear" at bounding box center [305, 347] width 20 height 8
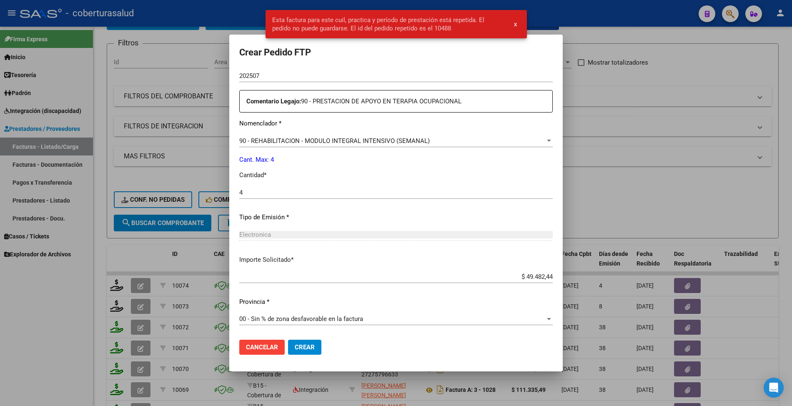
click at [182, 295] on div at bounding box center [396, 203] width 792 height 406
